Goal: Transaction & Acquisition: Purchase product/service

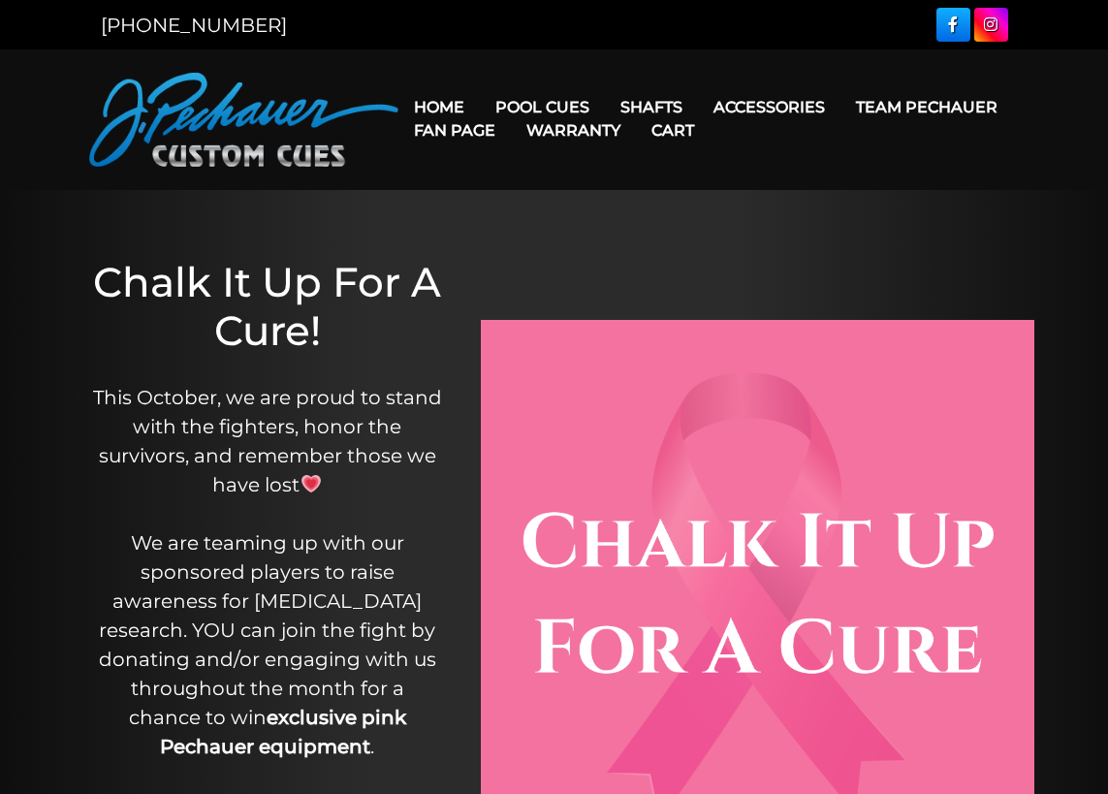
click at [535, 108] on link "Warranty" at bounding box center [573, 130] width 125 height 49
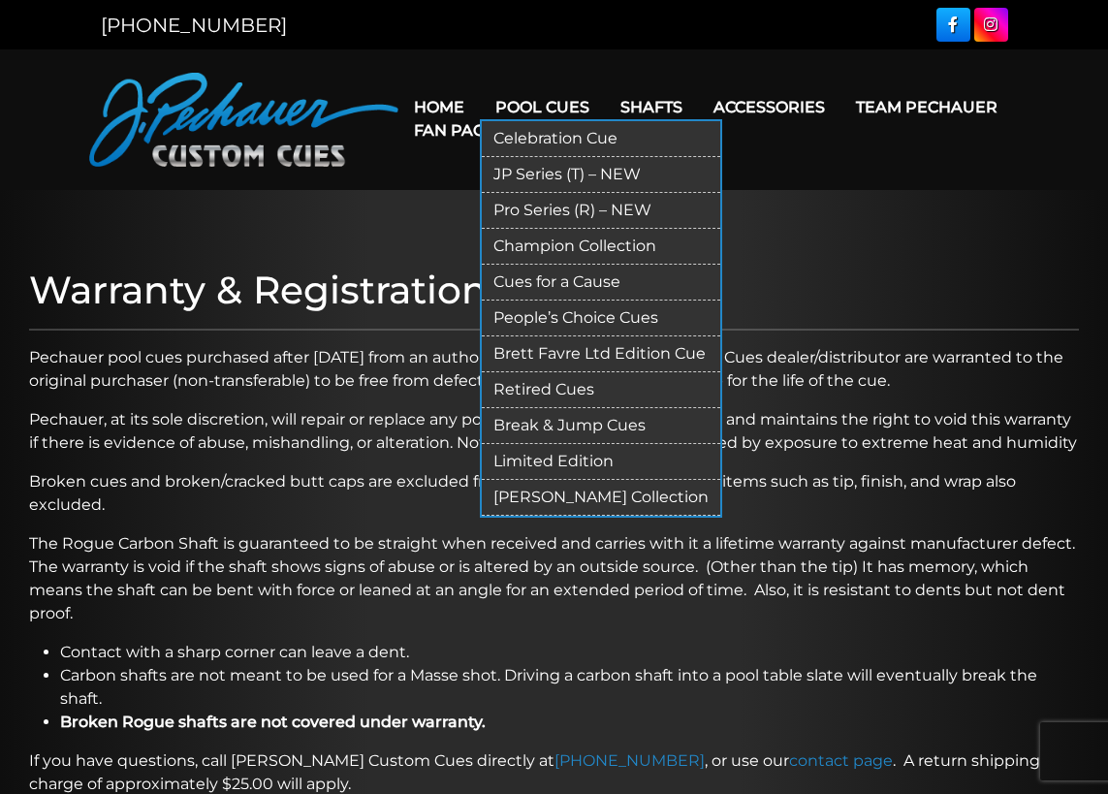
click at [603, 349] on link "Brett Favre Ltd Edition Cue" at bounding box center [601, 354] width 238 height 36
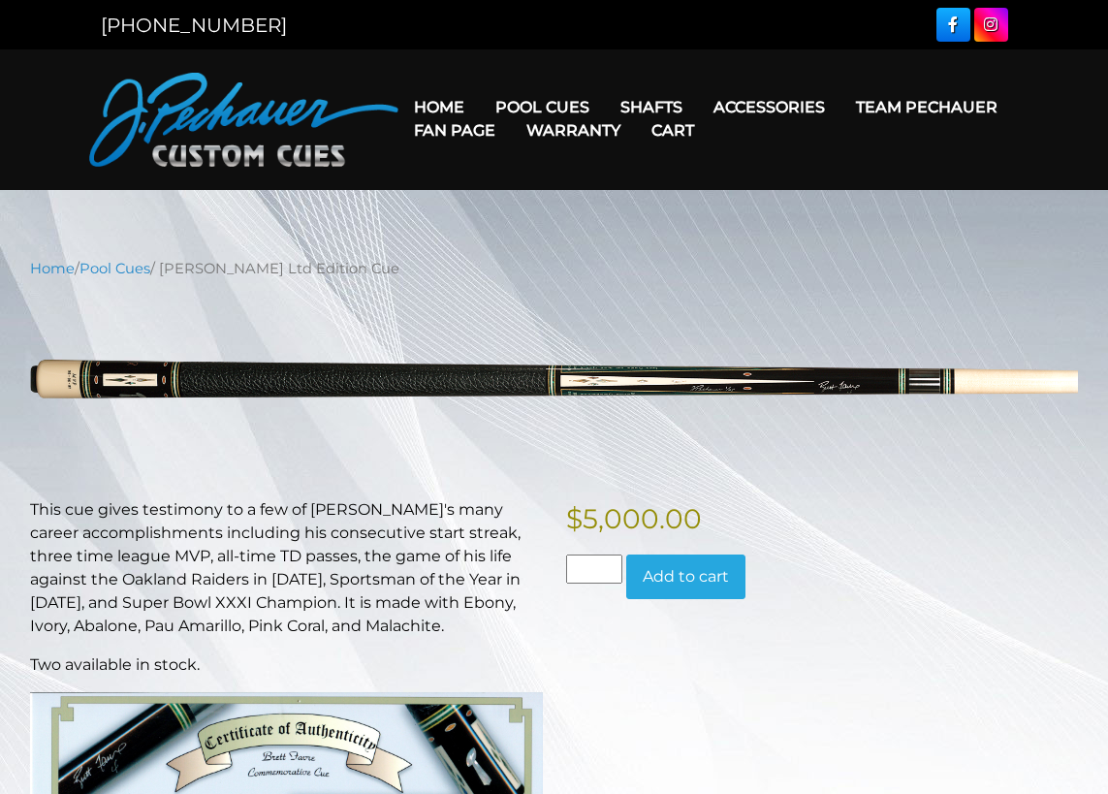
click at [432, 102] on link "Home" at bounding box center [438, 106] width 81 height 49
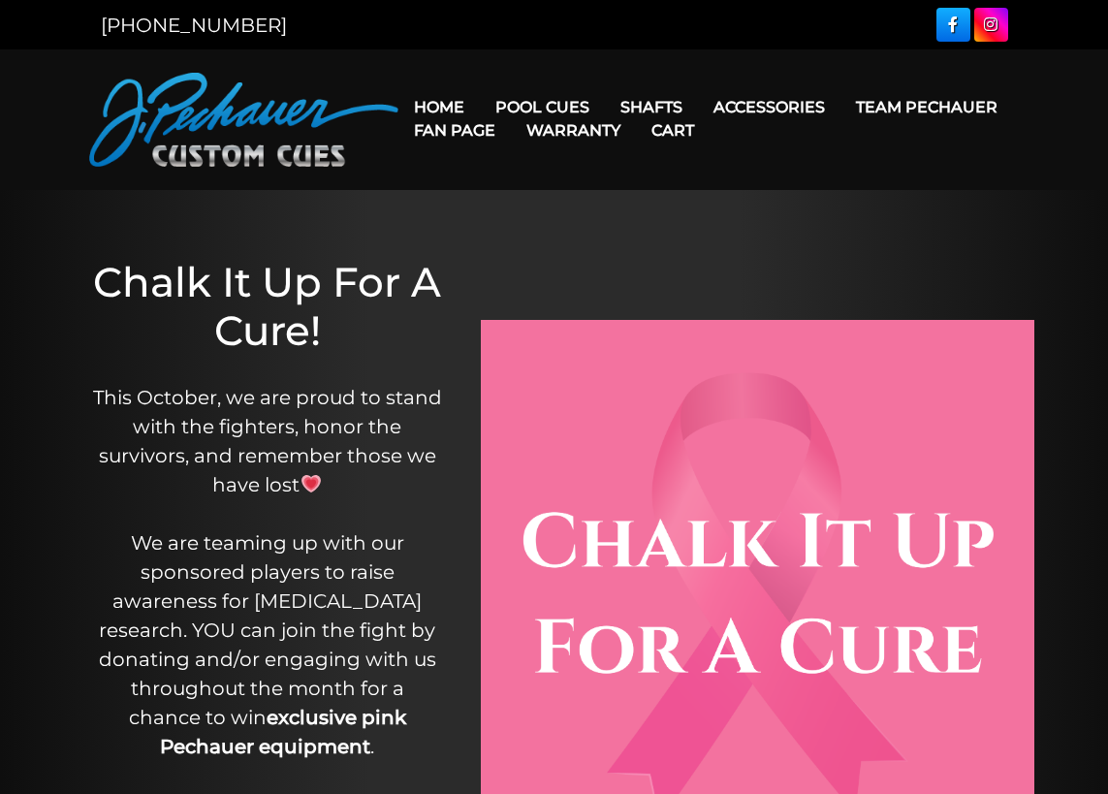
click at [548, 106] on link "Warranty" at bounding box center [573, 130] width 125 height 49
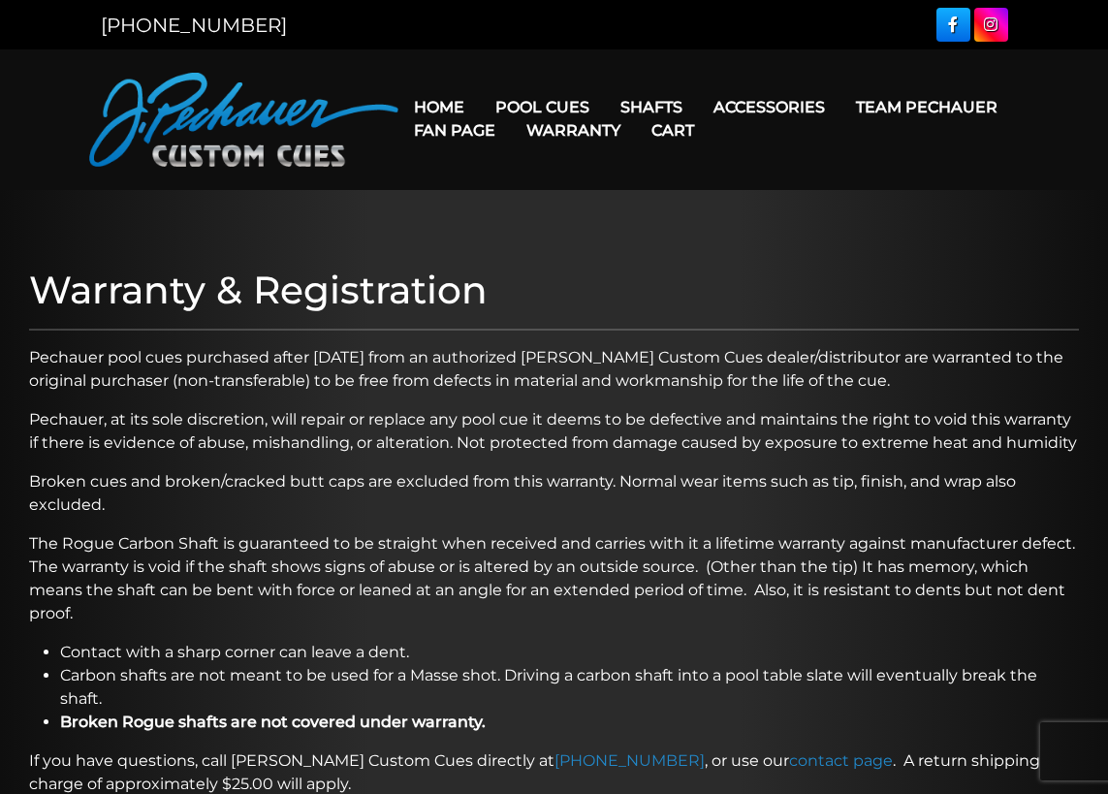
click at [653, 110] on link "Cart" at bounding box center [673, 130] width 74 height 49
click at [655, 106] on link "Cart" at bounding box center [673, 130] width 74 height 49
